Goal: Task Accomplishment & Management: Manage account settings

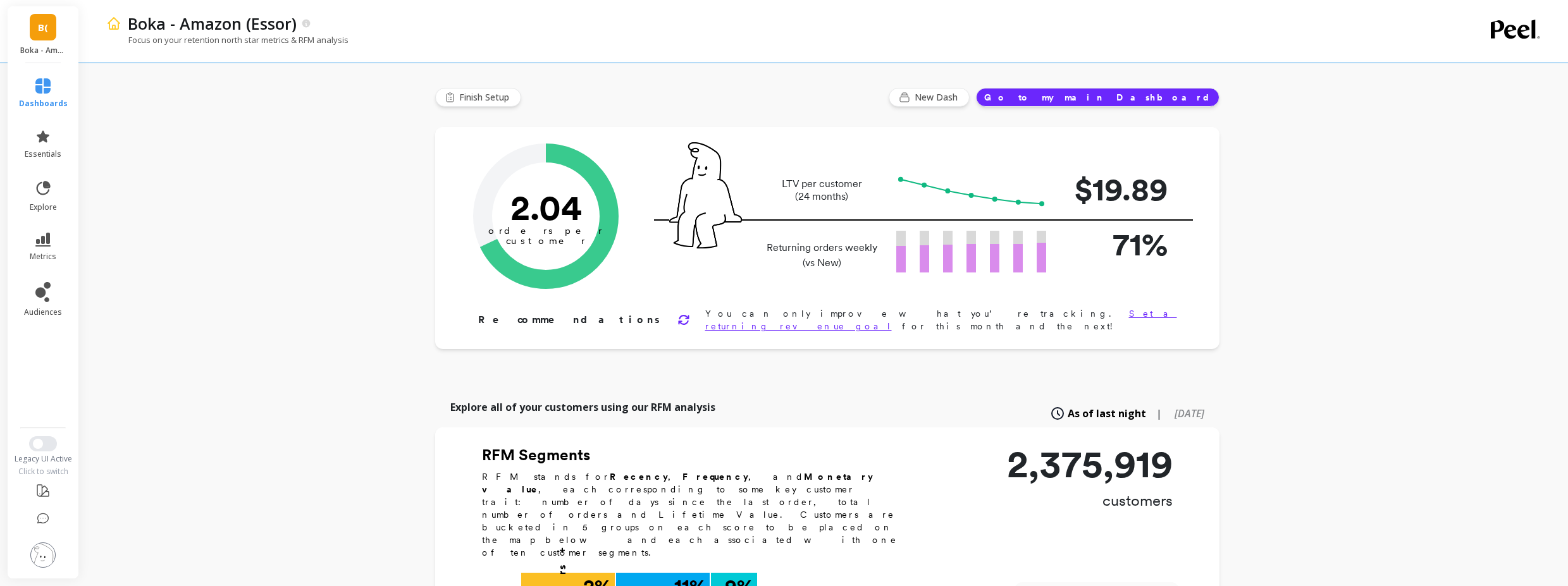
click at [48, 562] on img at bounding box center [43, 555] width 25 height 25
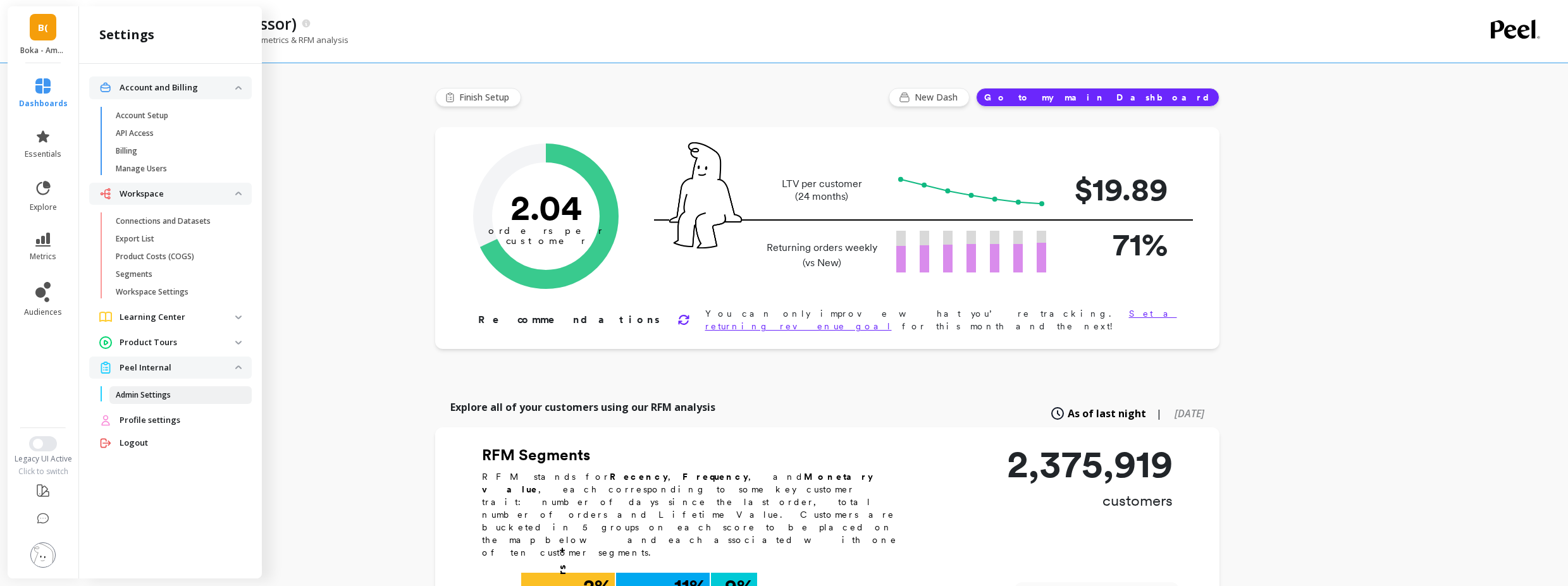
click at [162, 400] on link "Admin Settings" at bounding box center [180, 395] width 142 height 18
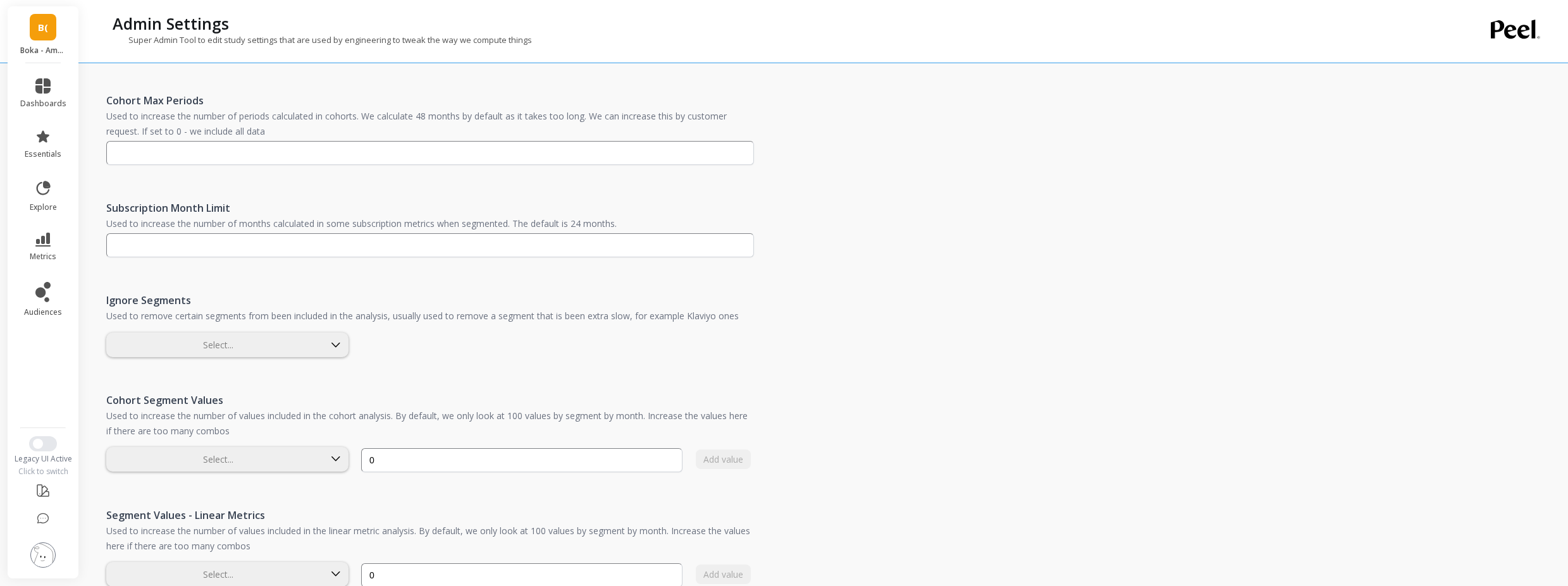
scroll to position [883, 0]
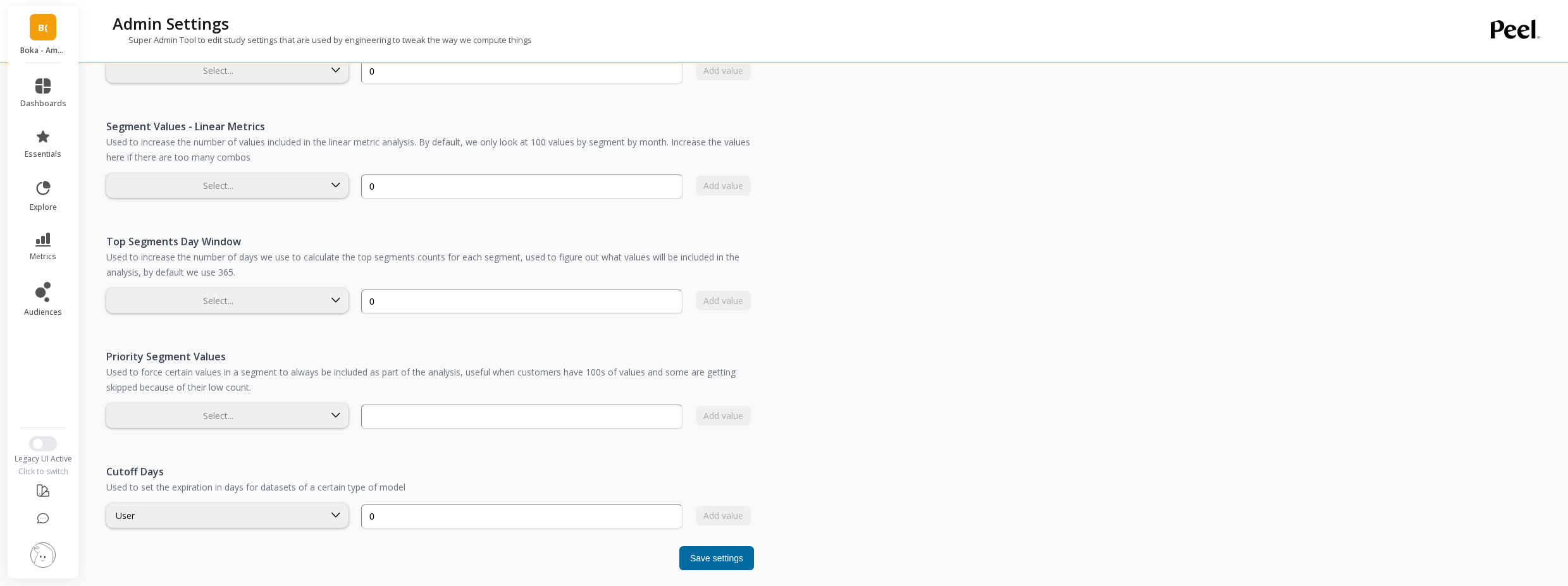
click at [36, 559] on img at bounding box center [43, 555] width 25 height 25
